Goal: Transaction & Acquisition: Purchase product/service

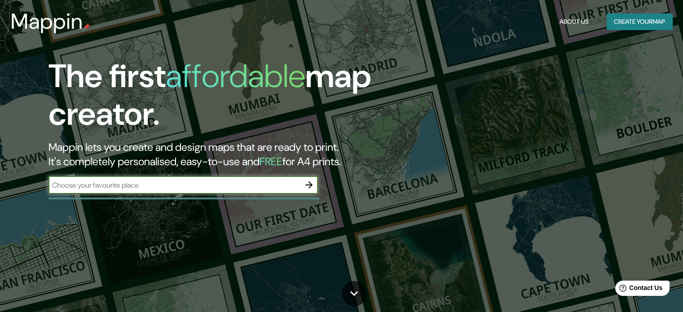
click at [305, 183] on icon "button" at bounding box center [309, 185] width 11 height 11
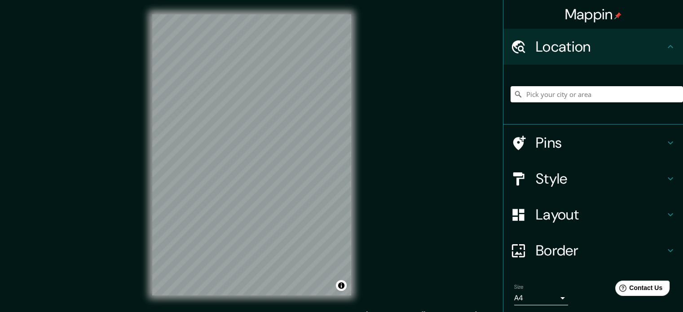
click at [377, 115] on div "Mappin Location Pins Style Layout Border Choose a border. Hint : you can make l…" at bounding box center [341, 162] width 683 height 324
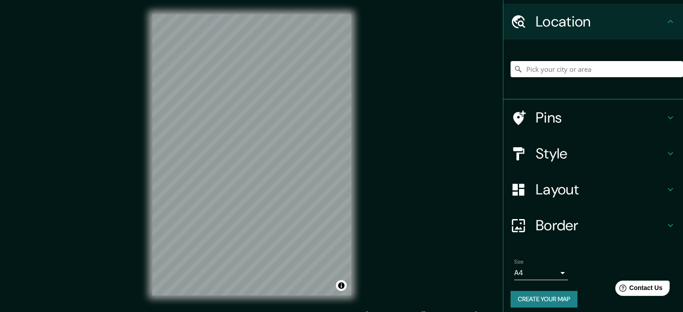
scroll to position [31, 0]
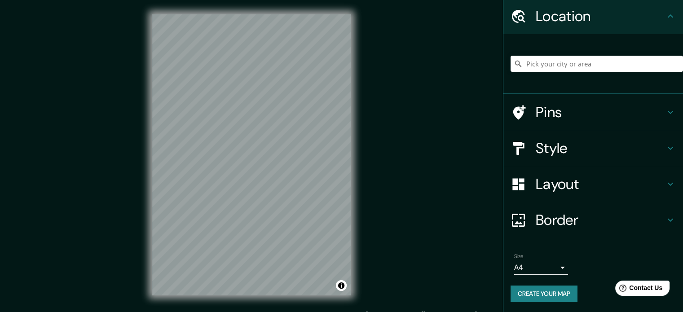
click at [652, 222] on h4 "Border" at bounding box center [600, 220] width 129 height 18
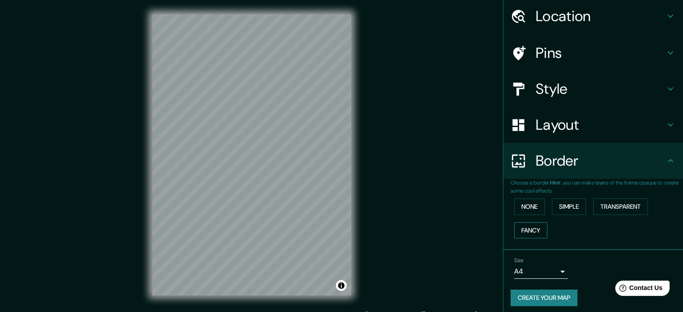
click at [535, 222] on button "Fancy" at bounding box center [530, 230] width 33 height 17
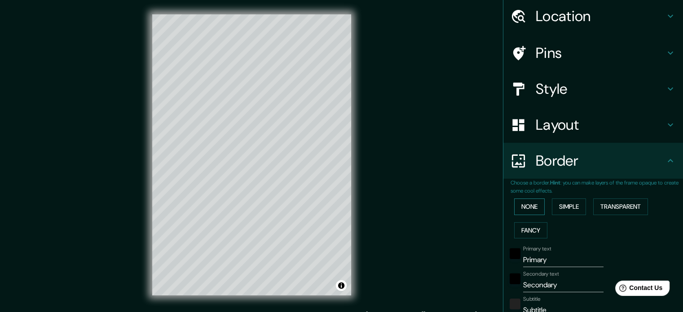
click at [527, 208] on button "None" at bounding box center [529, 206] width 31 height 17
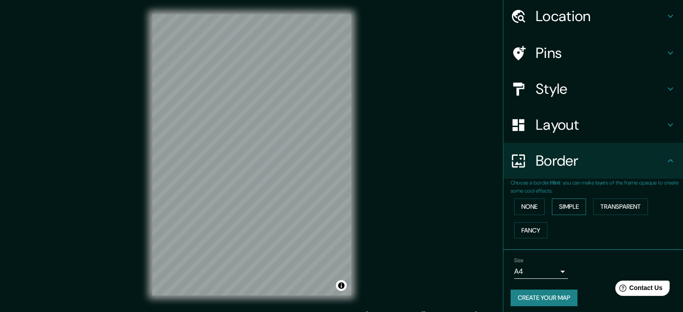
drag, startPoint x: 557, startPoint y: 207, endPoint x: 564, endPoint y: 206, distance: 6.9
click at [557, 207] on button "Simple" at bounding box center [569, 206] width 34 height 17
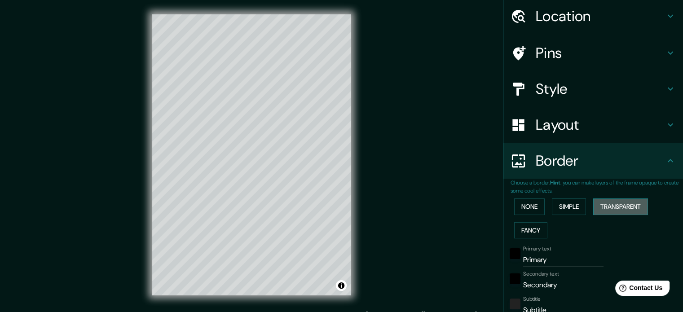
click at [594, 205] on button "Transparent" at bounding box center [620, 206] width 55 height 17
click at [532, 205] on button "None" at bounding box center [529, 206] width 31 height 17
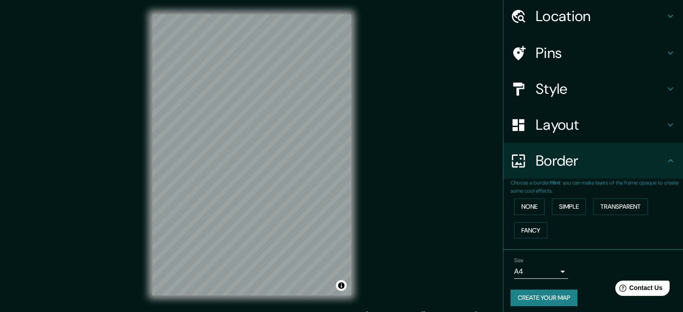
click at [553, 267] on body "Mappin Location Pins Style Layout Border Choose a border. Hint : you can make l…" at bounding box center [341, 156] width 683 height 312
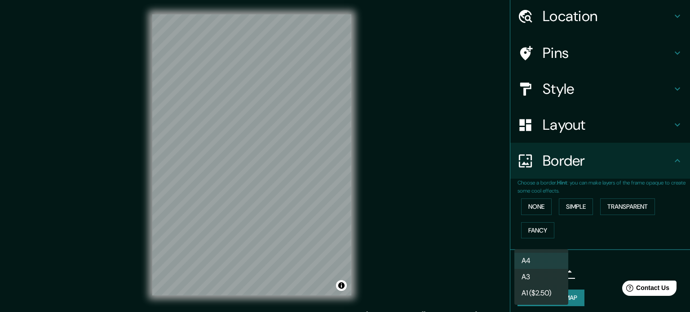
click at [536, 274] on li "A3" at bounding box center [541, 277] width 54 height 16
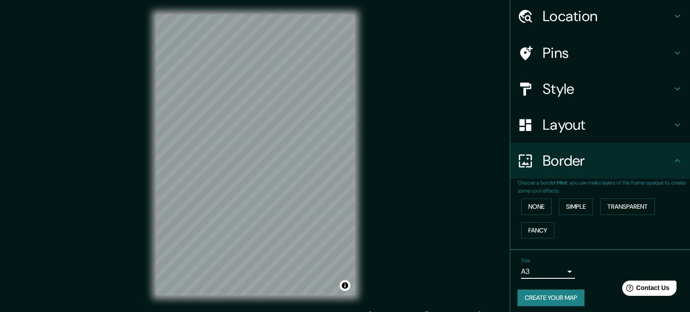
click at [539, 271] on body "Mappin Location Pins Style Layout Border Choose a border. Hint : you can make l…" at bounding box center [345, 156] width 690 height 312
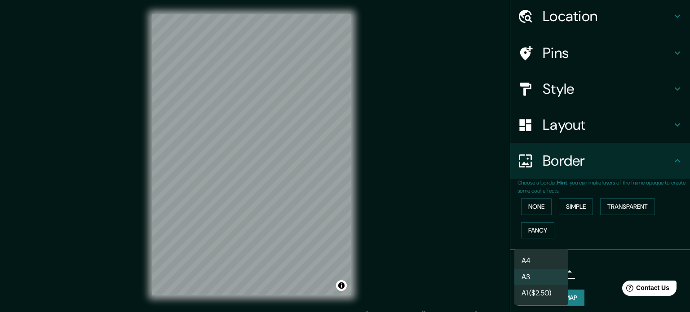
click at [535, 293] on li "A1 ($2.50)" at bounding box center [541, 293] width 54 height 16
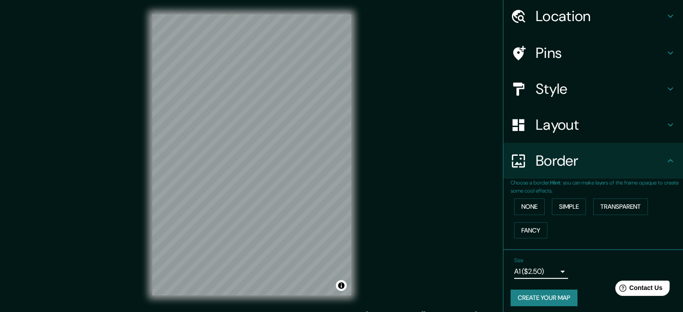
click at [535, 267] on body "Mappin Location Pins Style Layout Border Choose a border. Hint : you can make l…" at bounding box center [341, 156] width 683 height 312
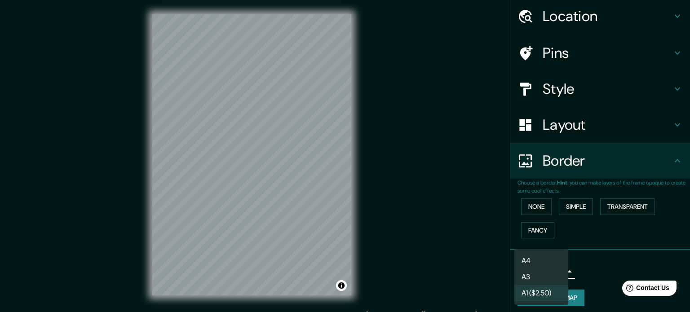
click at [536, 260] on li "A4" at bounding box center [541, 261] width 54 height 16
type input "single"
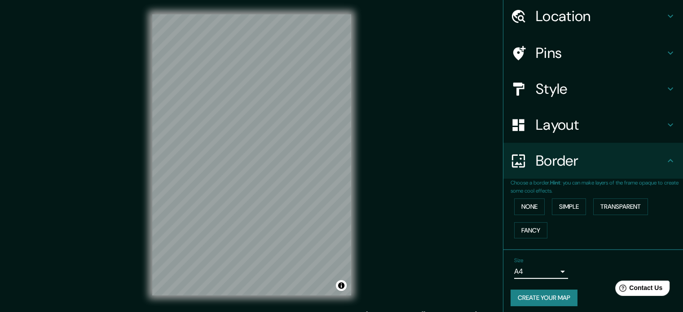
click at [556, 119] on h4 "Layout" at bounding box center [600, 125] width 129 height 18
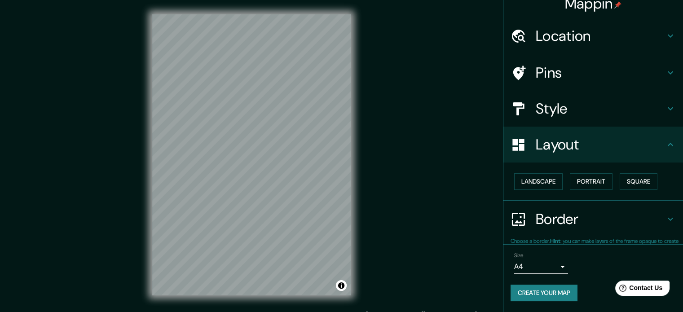
scroll to position [10, 0]
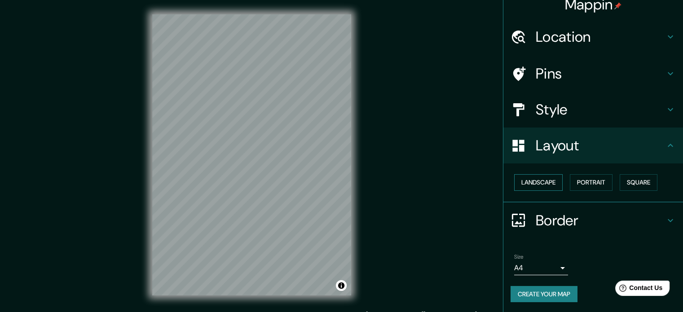
click at [539, 181] on button "Landscape" at bounding box center [538, 182] width 48 height 17
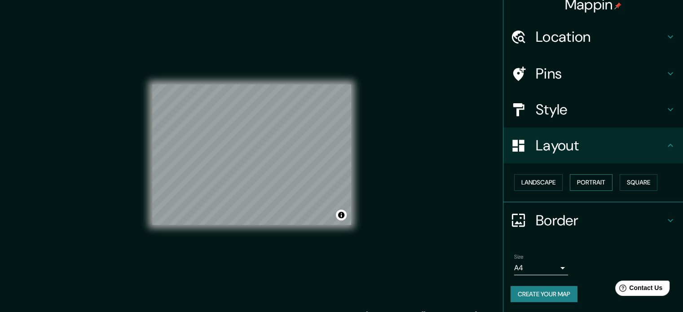
click at [576, 181] on button "Portrait" at bounding box center [591, 182] width 43 height 17
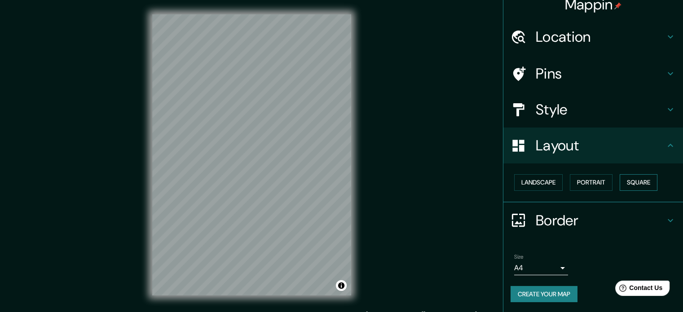
click at [625, 183] on button "Square" at bounding box center [639, 182] width 38 height 17
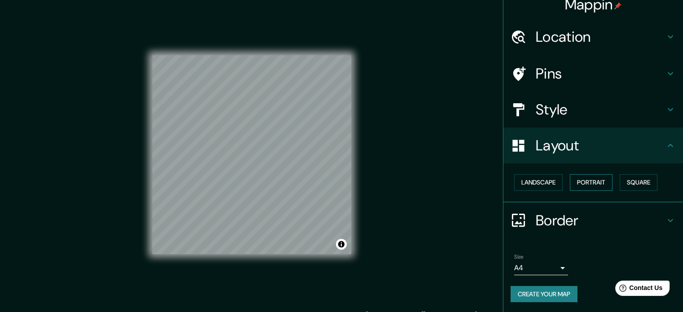
click at [592, 181] on button "Portrait" at bounding box center [591, 182] width 43 height 17
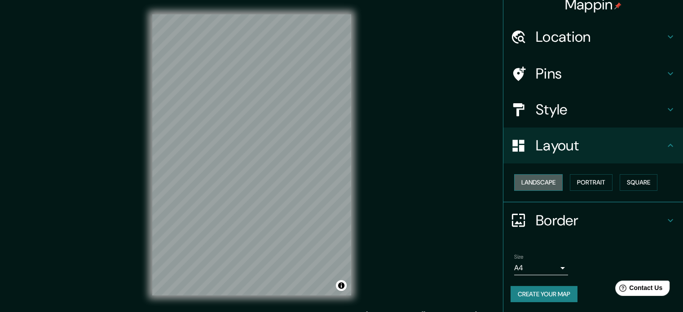
click at [555, 181] on button "Landscape" at bounding box center [538, 182] width 48 height 17
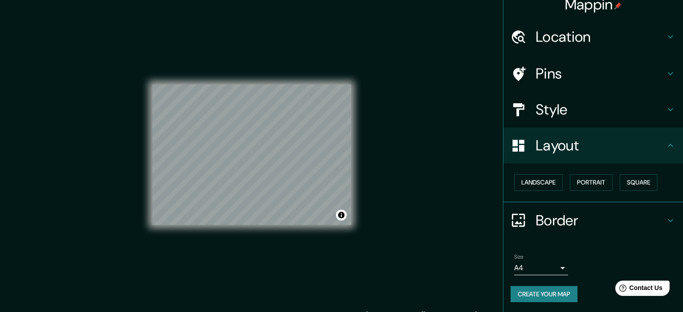
click at [581, 104] on h4 "Style" at bounding box center [600, 110] width 129 height 18
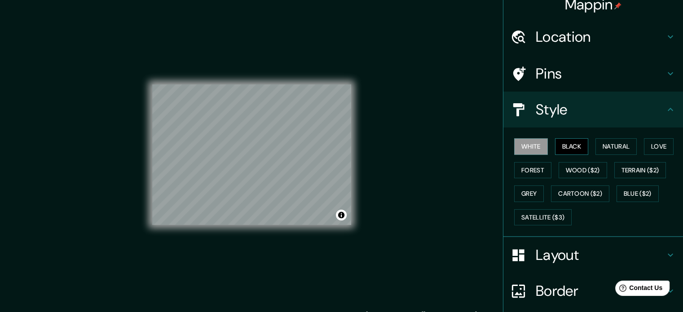
click at [555, 145] on button "Black" at bounding box center [572, 146] width 34 height 17
click at [562, 165] on button "Wood ($2)" at bounding box center [583, 170] width 48 height 17
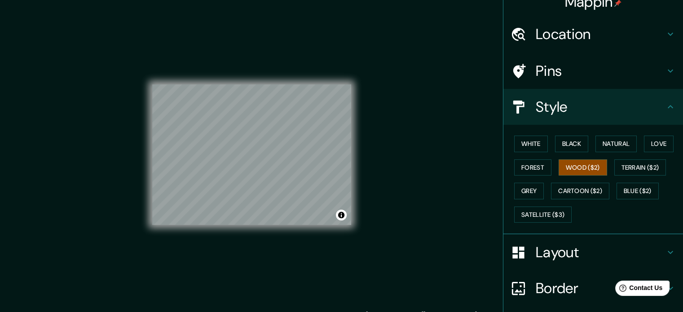
scroll to position [0, 0]
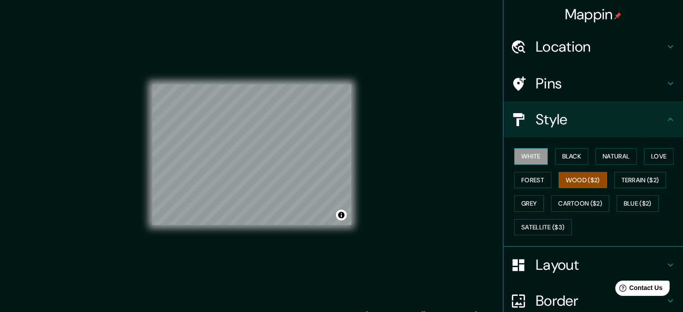
click at [520, 154] on button "White" at bounding box center [531, 156] width 34 height 17
click at [652, 149] on button "Love" at bounding box center [659, 156] width 30 height 17
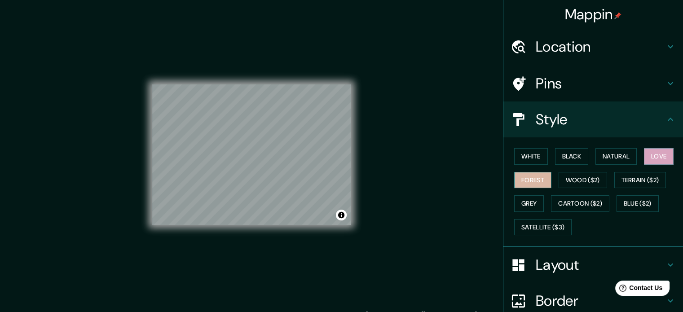
click at [535, 184] on button "Forest" at bounding box center [532, 180] width 37 height 17
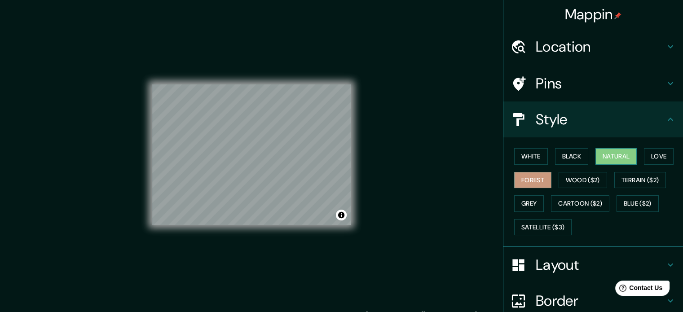
click at [600, 154] on button "Natural" at bounding box center [615, 156] width 41 height 17
click at [577, 154] on button "Black" at bounding box center [572, 156] width 34 height 17
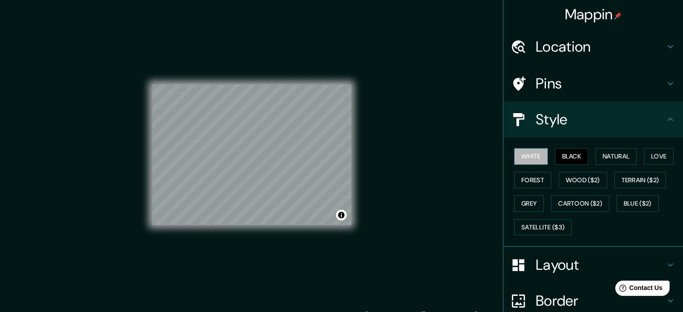
click at [525, 154] on button "White" at bounding box center [531, 156] width 34 height 17
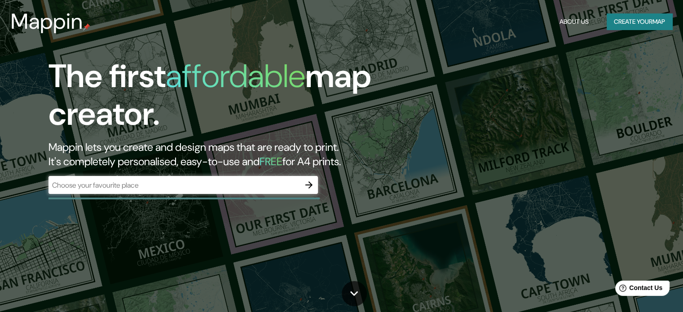
drag, startPoint x: 251, startPoint y: 130, endPoint x: 243, endPoint y: 115, distance: 17.3
